Goal: Find specific page/section: Find specific page/section

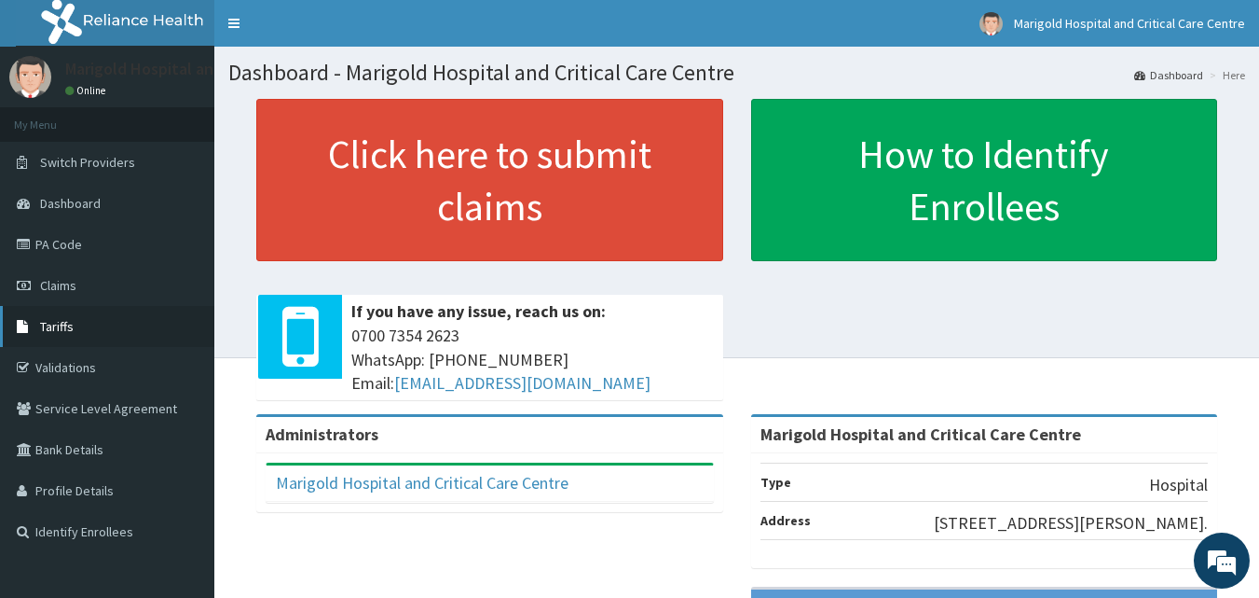
click at [85, 331] on link "Tariffs" at bounding box center [107, 326] width 214 height 41
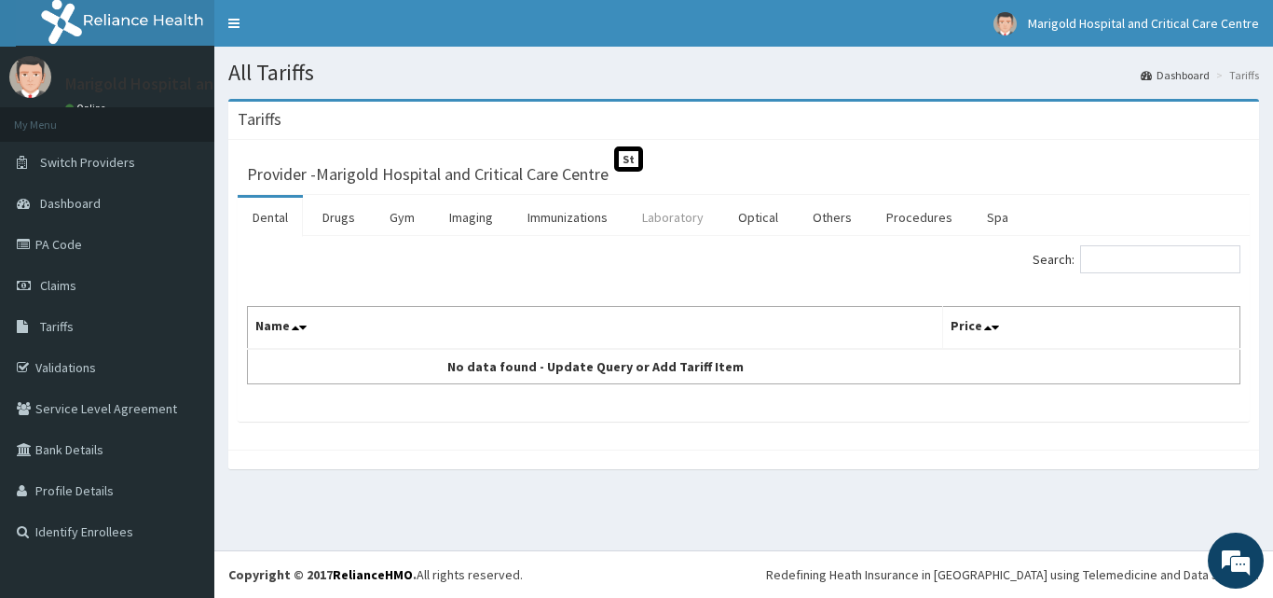
click at [643, 216] on link "Laboratory" at bounding box center [672, 217] width 91 height 39
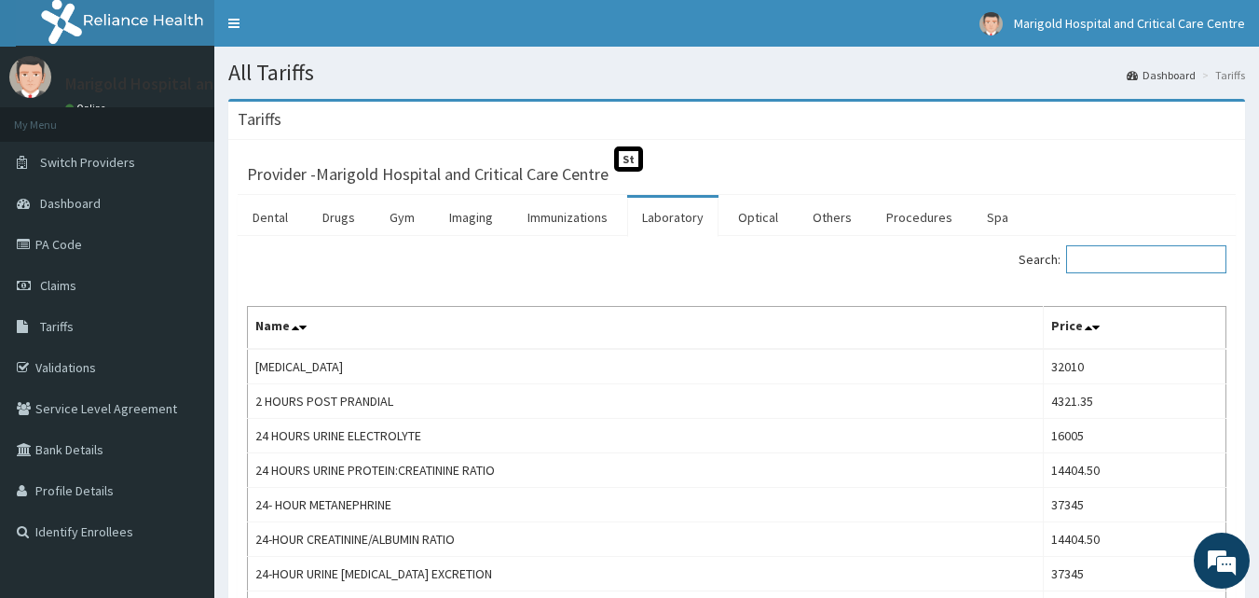
click at [1112, 266] on input "Search:" at bounding box center [1146, 259] width 160 height 28
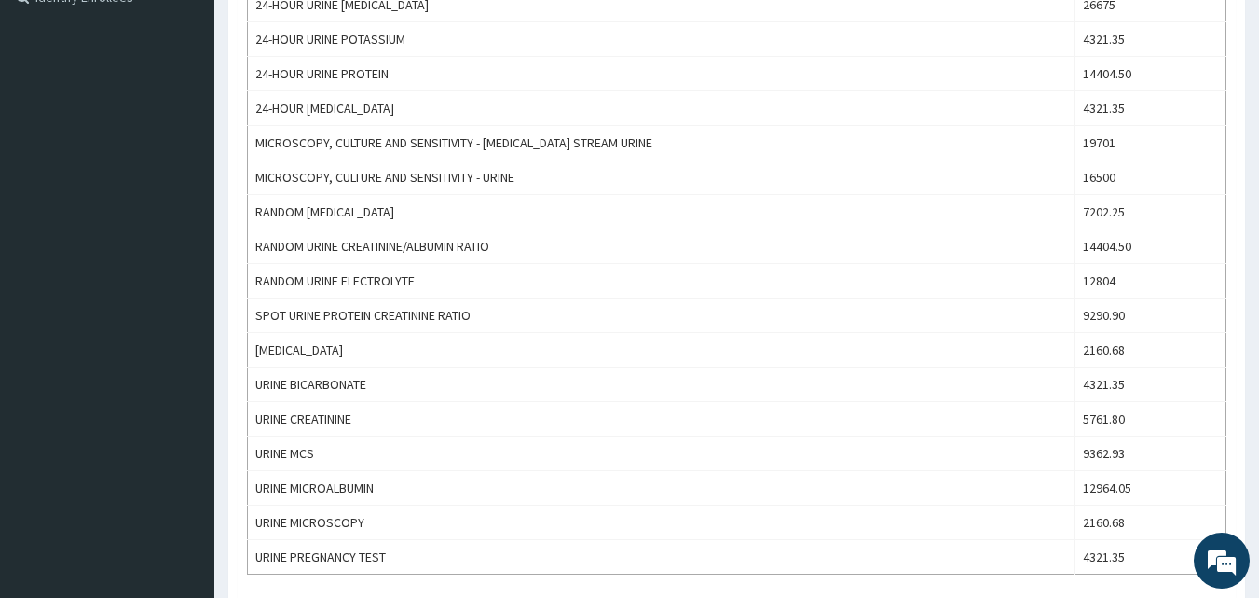
scroll to position [559, 0]
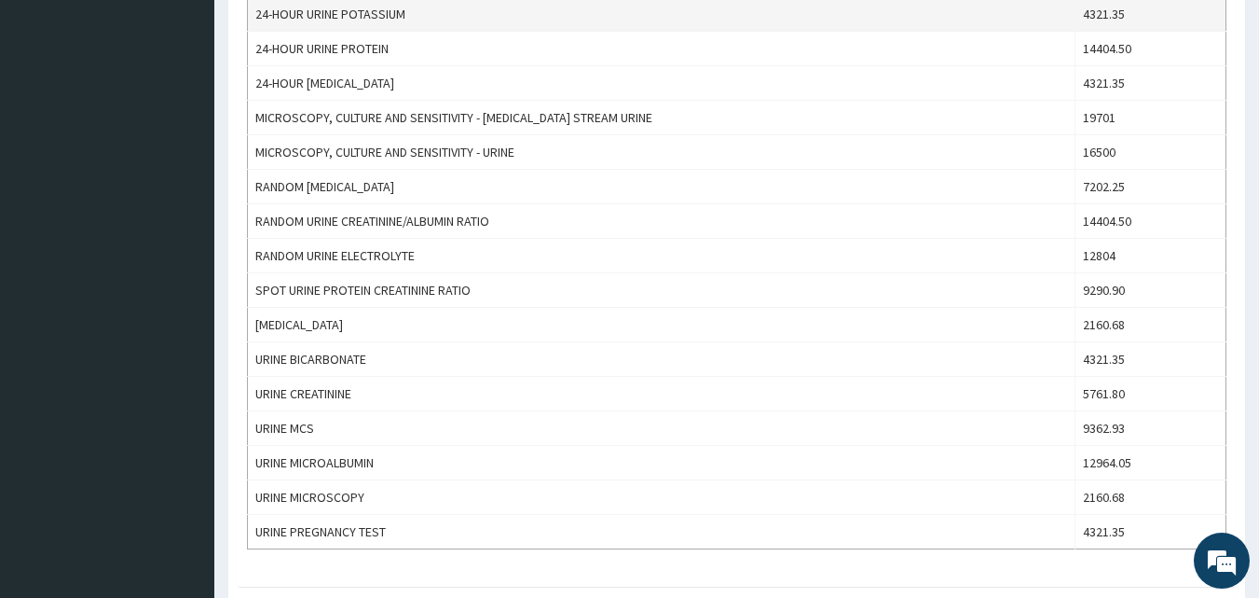
type input "urin"
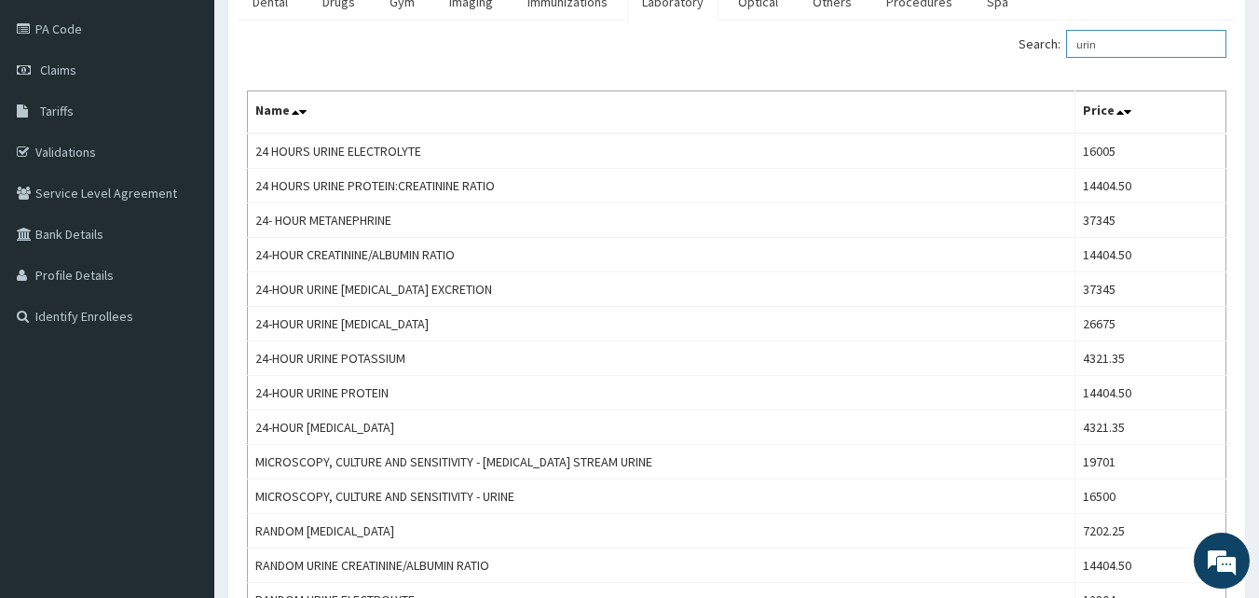
scroll to position [0, 0]
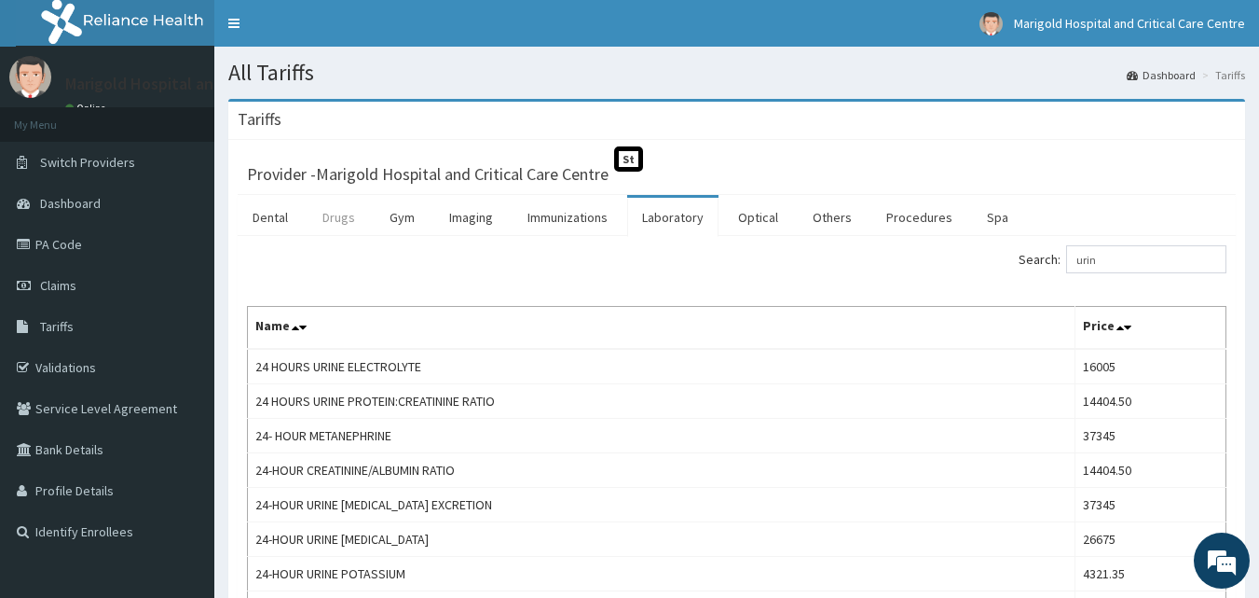
click at [338, 213] on link "Drugs" at bounding box center [339, 217] width 62 height 39
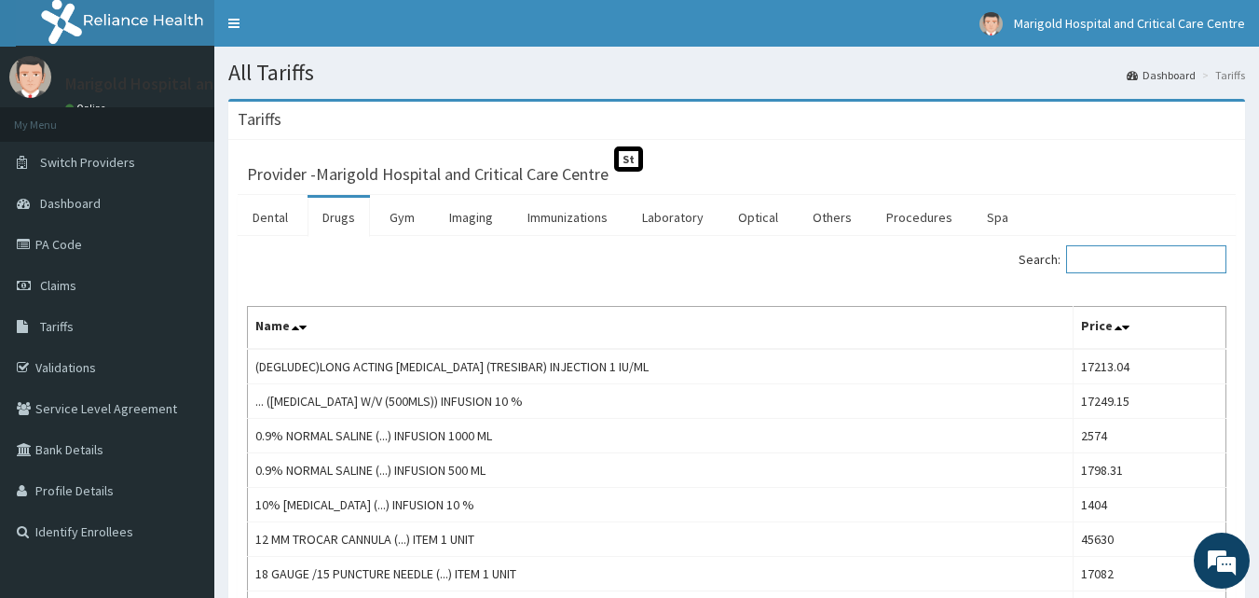
click at [1129, 258] on input "Search:" at bounding box center [1146, 259] width 160 height 28
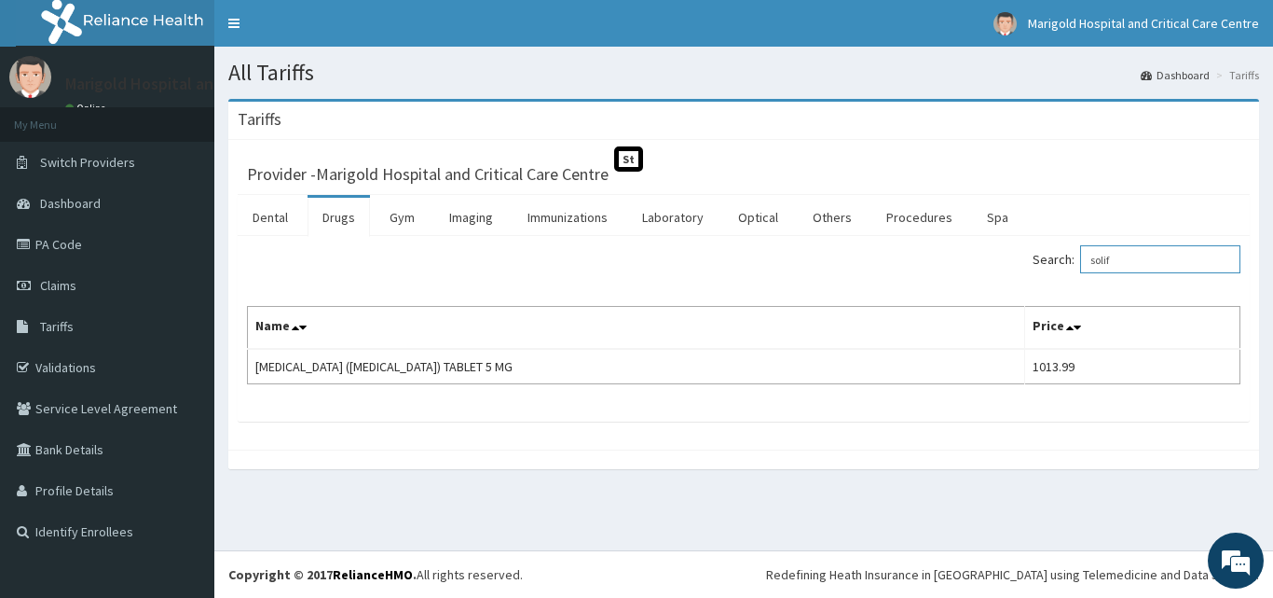
type input "solif"
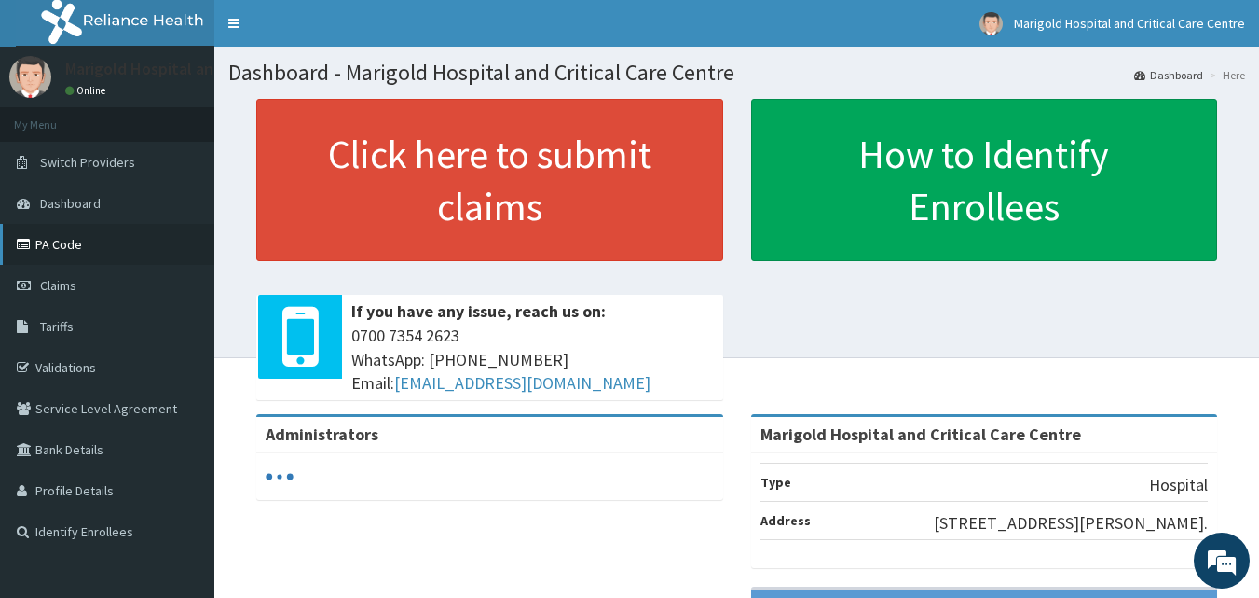
click at [86, 245] on link "PA Code" at bounding box center [107, 244] width 214 height 41
